Goal: Task Accomplishment & Management: Use online tool/utility

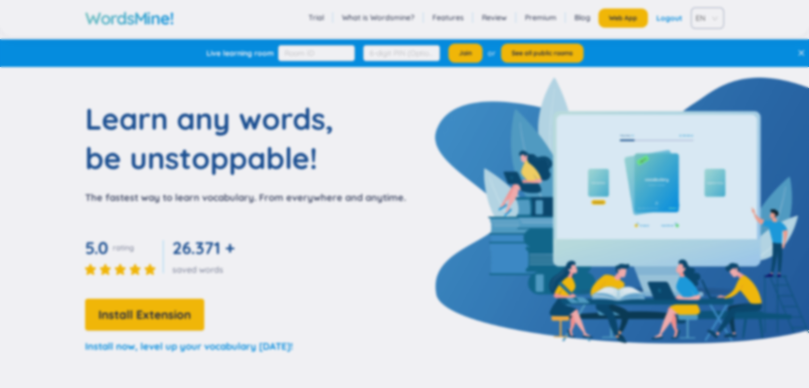
click at [666, 22] on div "Happy [DATE] WordsMine Copilot - Seedbae AI Seedbae AI is your brand-new virtua…" at bounding box center [404, 194] width 809 height 388
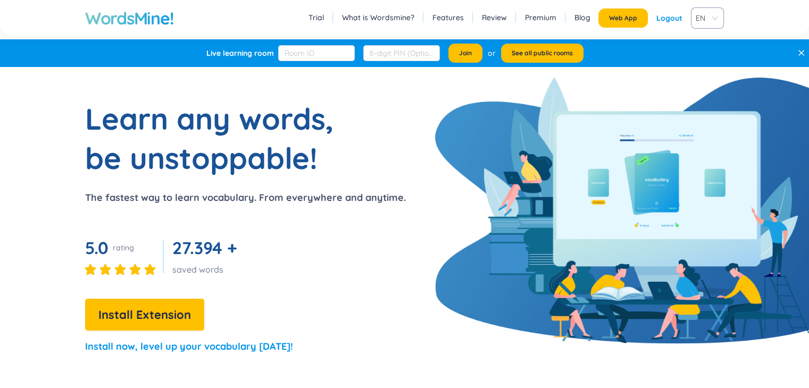
click at [661, 18] on div "Logout" at bounding box center [670, 18] width 26 height 19
click at [666, 19] on link "Login" at bounding box center [673, 18] width 20 height 19
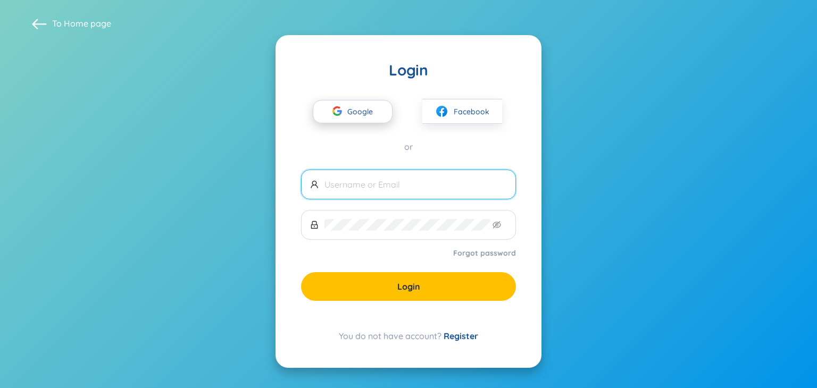
click at [355, 113] on span "Google" at bounding box center [362, 112] width 31 height 22
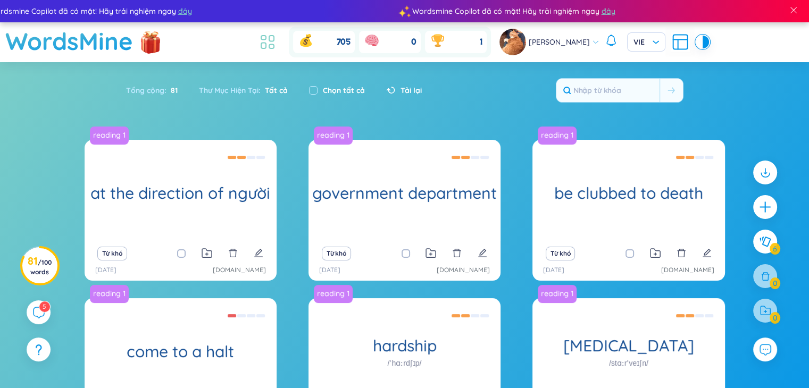
click at [266, 43] on icon at bounding box center [267, 41] width 19 height 19
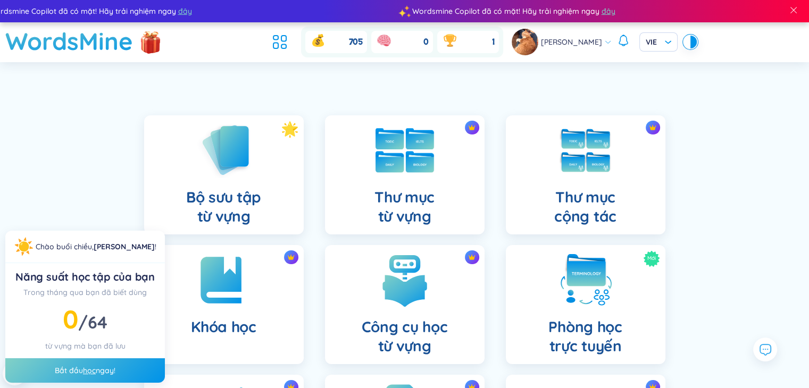
click at [419, 177] on div "Thư mục từ vựng" at bounding box center [405, 174] width 160 height 119
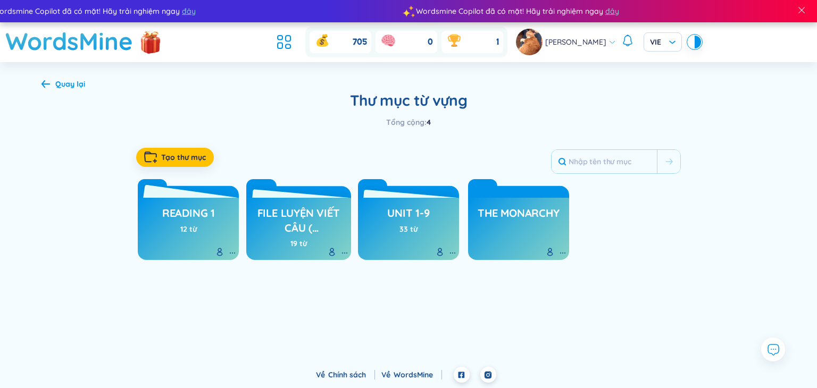
click at [182, 217] on h3 "reading 1" at bounding box center [188, 216] width 53 height 20
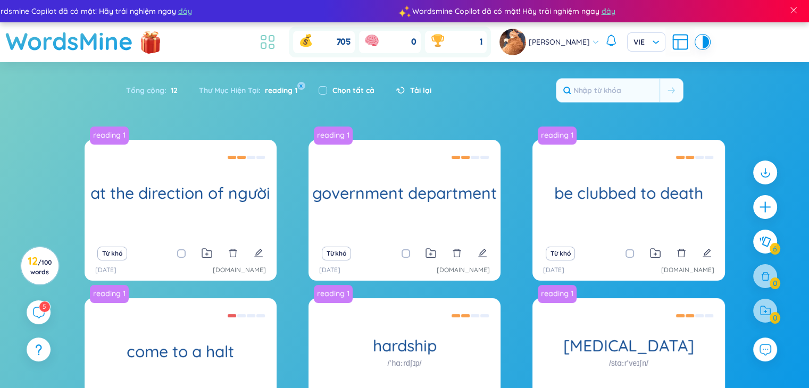
click at [272, 43] on icon at bounding box center [267, 41] width 19 height 19
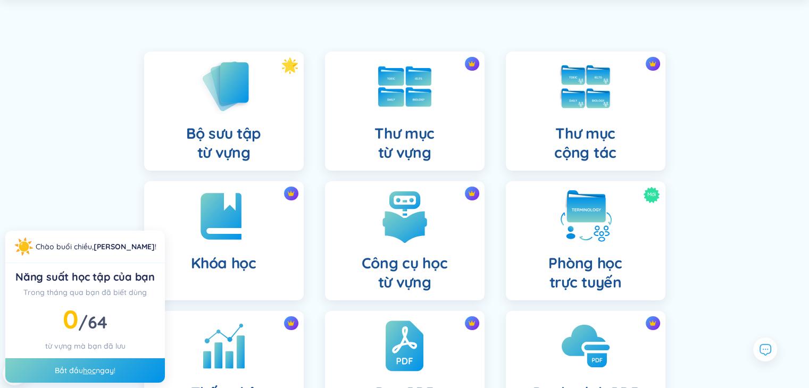
scroll to position [81, 0]
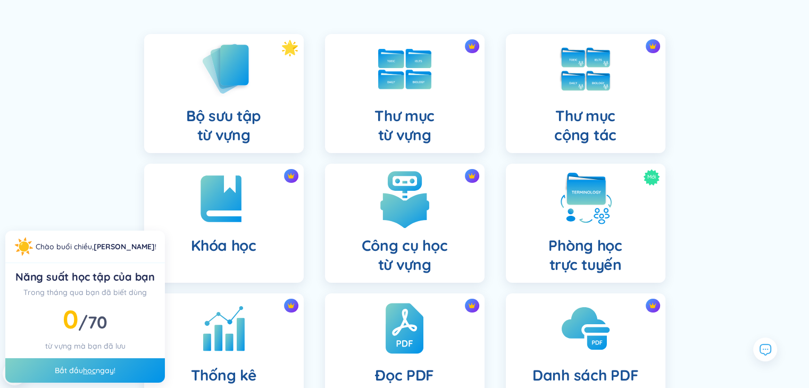
click at [427, 186] on img at bounding box center [405, 199] width 59 height 59
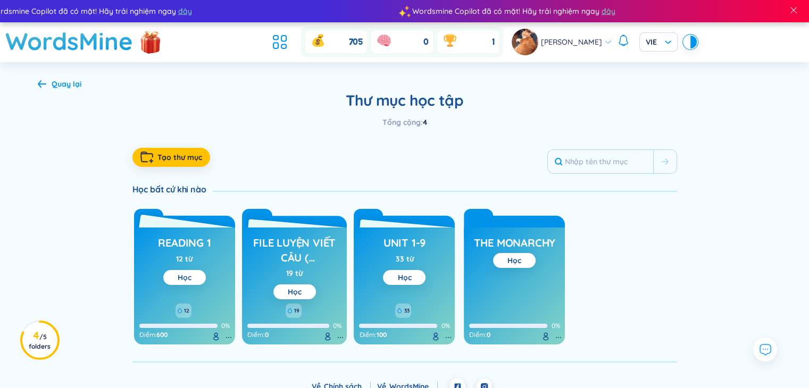
click at [182, 277] on link "Học" at bounding box center [185, 278] width 14 height 10
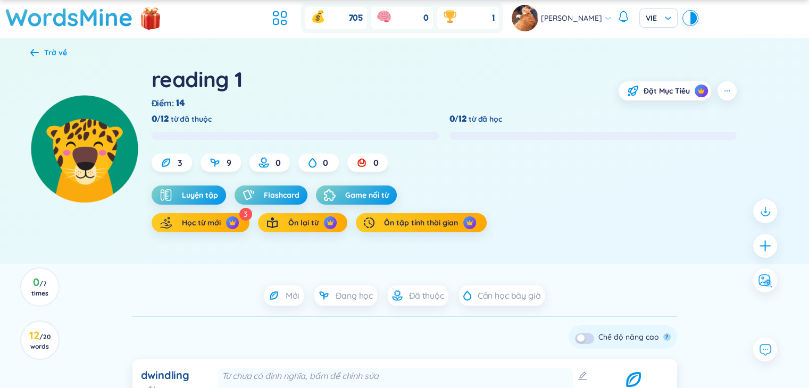
scroll to position [49, 0]
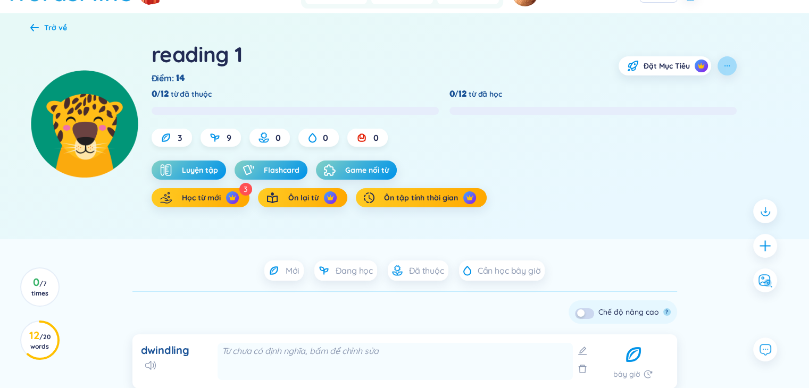
click at [724, 70] on icon "button" at bounding box center [727, 66] width 9 height 9
click at [732, 109] on div "Chọn kiểu học" at bounding box center [734, 112] width 48 height 12
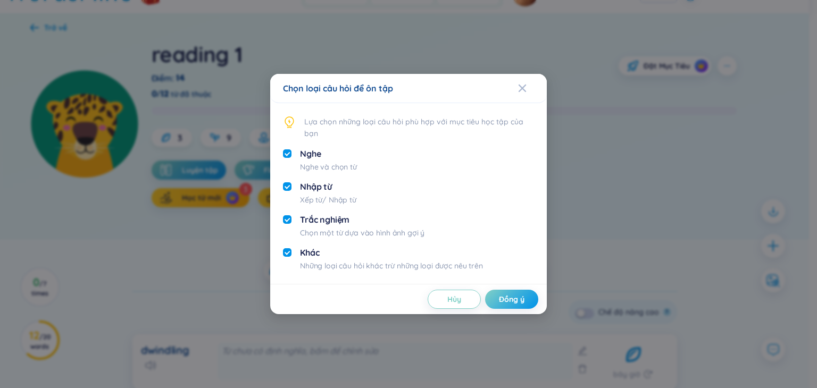
click at [380, 259] on div "Khác Những loại câu hỏi khác trừ những loại được nêu trên" at bounding box center [391, 259] width 183 height 24
click at [287, 253] on input "checkbox" at bounding box center [287, 252] width 9 height 9
checkbox input "false"
click at [504, 300] on span "Đồng ý" at bounding box center [512, 299] width 26 height 11
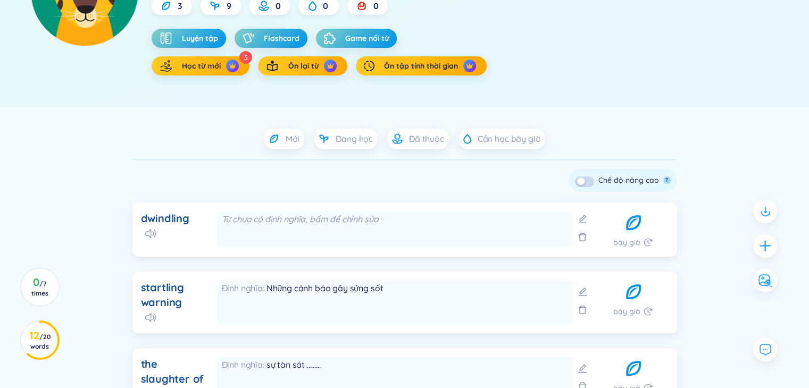
scroll to position [182, 0]
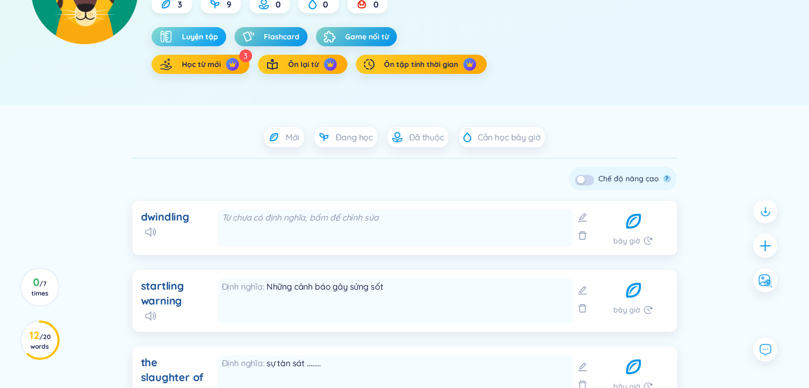
click at [208, 30] on button "Luyện tập" at bounding box center [189, 36] width 74 height 19
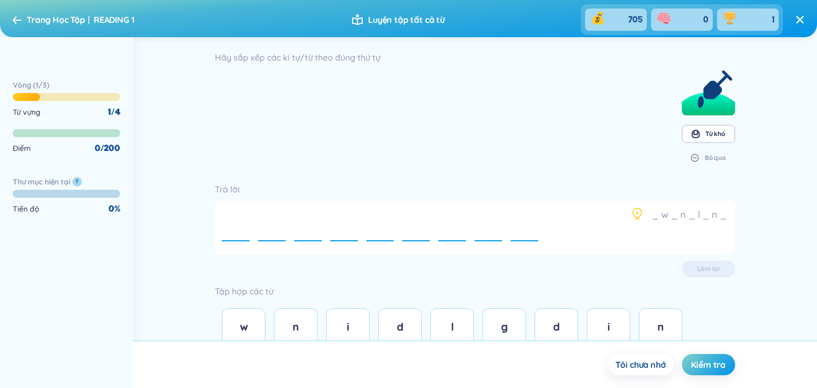
drag, startPoint x: 817, startPoint y: 84, endPoint x: 817, endPoint y: 117, distance: 32.5
click at [817, 117] on div "Hãy sắp xếp các kí tự/từ theo đúng thứ tự Từ khó Bỏ qua Trả lời _ w _ n _ l _ n…" at bounding box center [475, 188] width 684 height 303
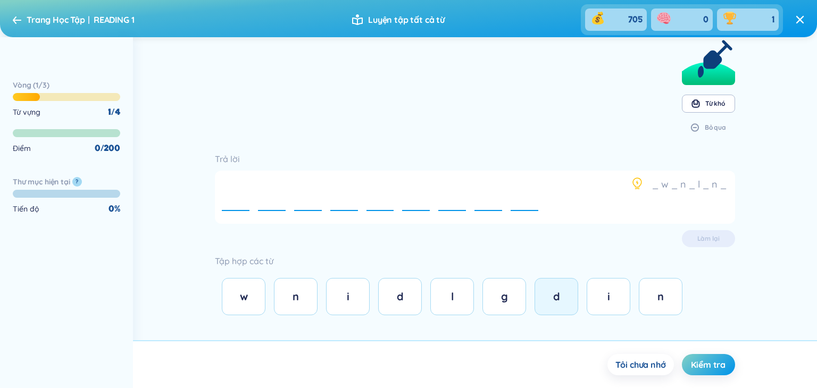
click at [546, 303] on button "d" at bounding box center [557, 296] width 44 height 37
click at [311, 295] on button "n" at bounding box center [296, 296] width 44 height 37
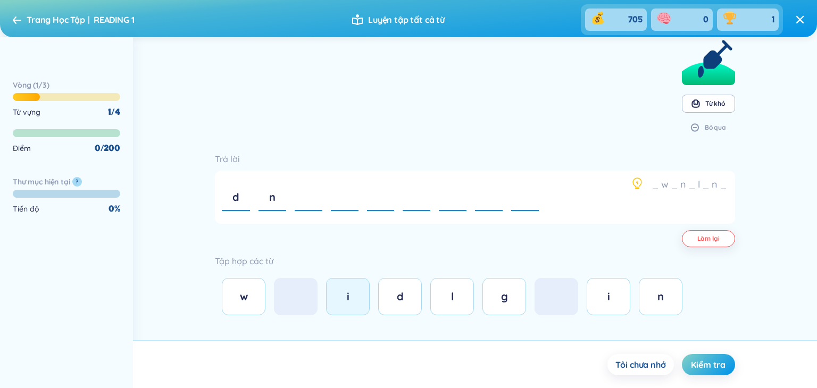
click at [338, 300] on div "i" at bounding box center [347, 296] width 21 height 15
